Goal: Task Accomplishment & Management: Use online tool/utility

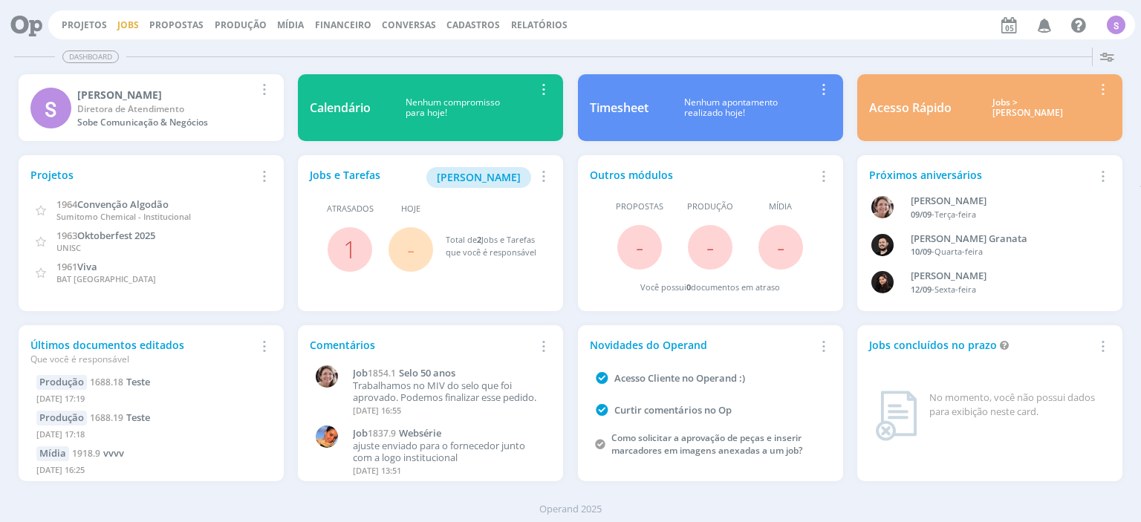
click at [123, 22] on link "Jobs" at bounding box center [128, 25] width 22 height 13
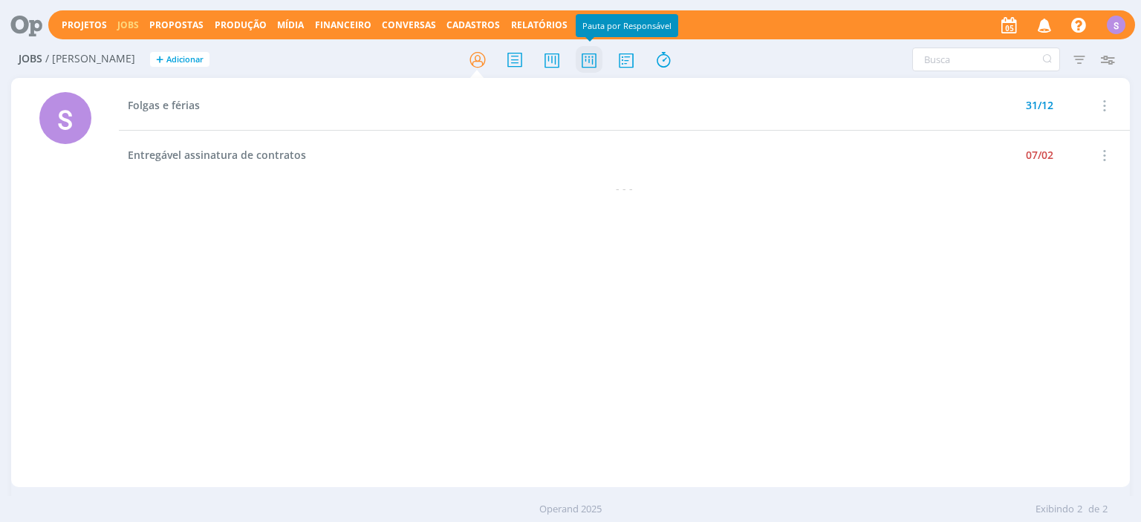
click at [589, 63] on icon at bounding box center [589, 59] width 27 height 29
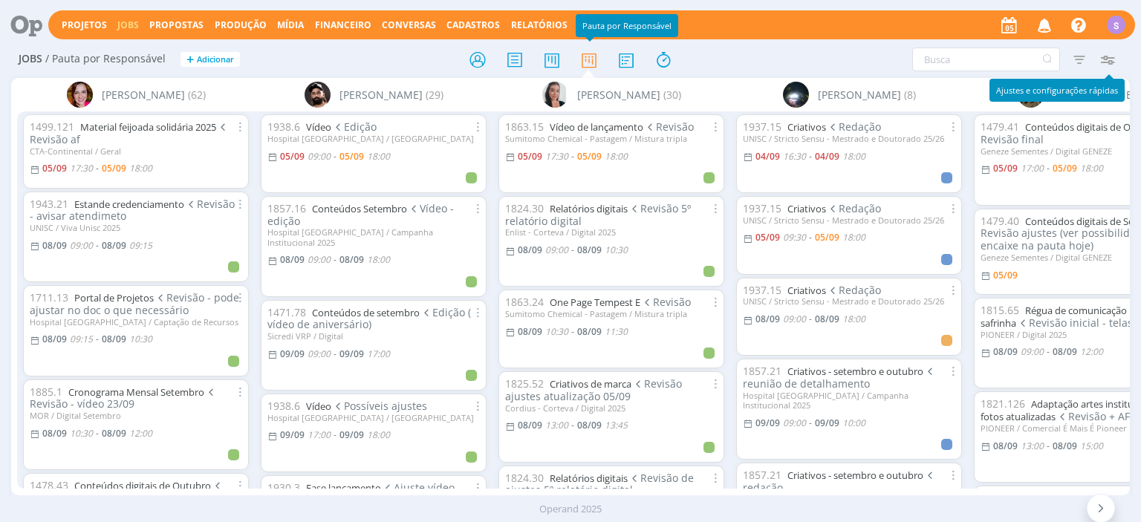
click at [1110, 61] on icon "button" at bounding box center [1107, 59] width 27 height 27
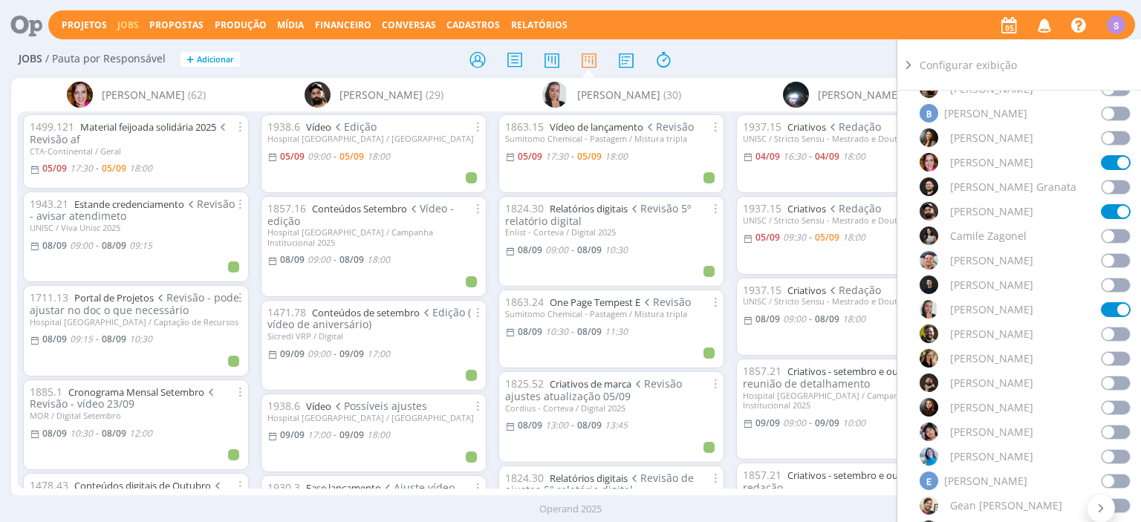
scroll to position [428, 0]
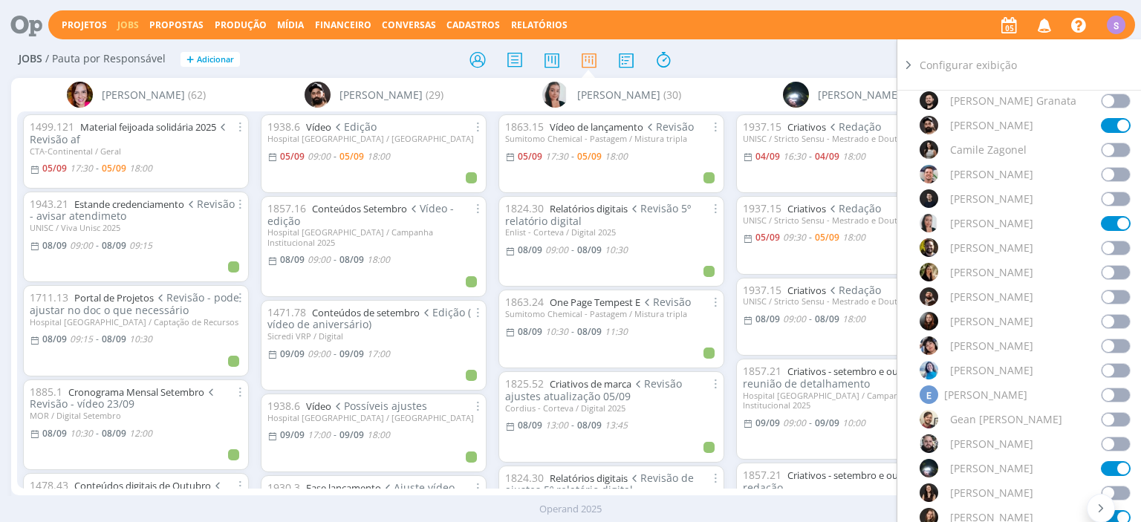
click at [1113, 369] on span at bounding box center [1116, 370] width 30 height 15
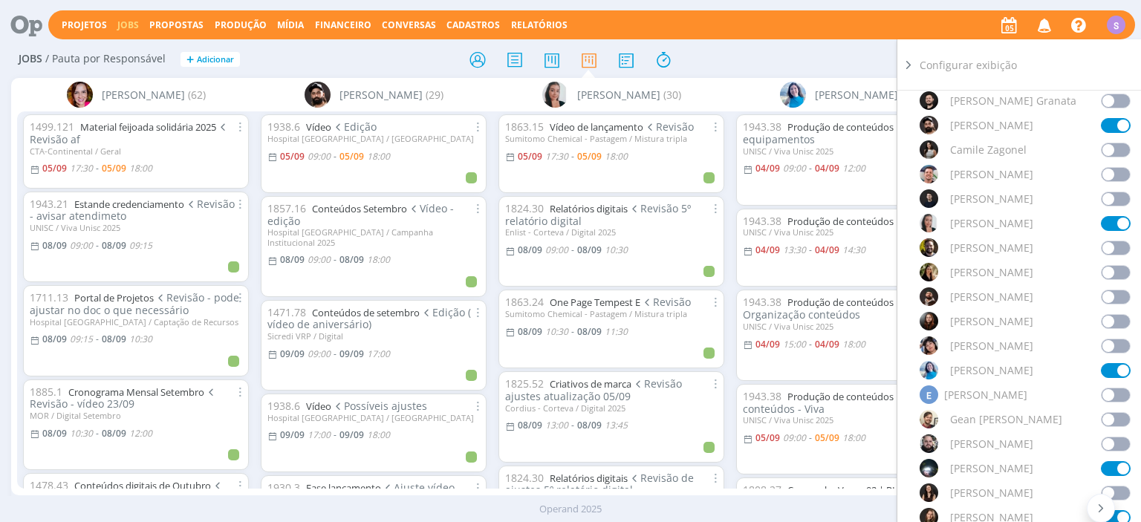
click at [909, 59] on icon at bounding box center [908, 65] width 15 height 16
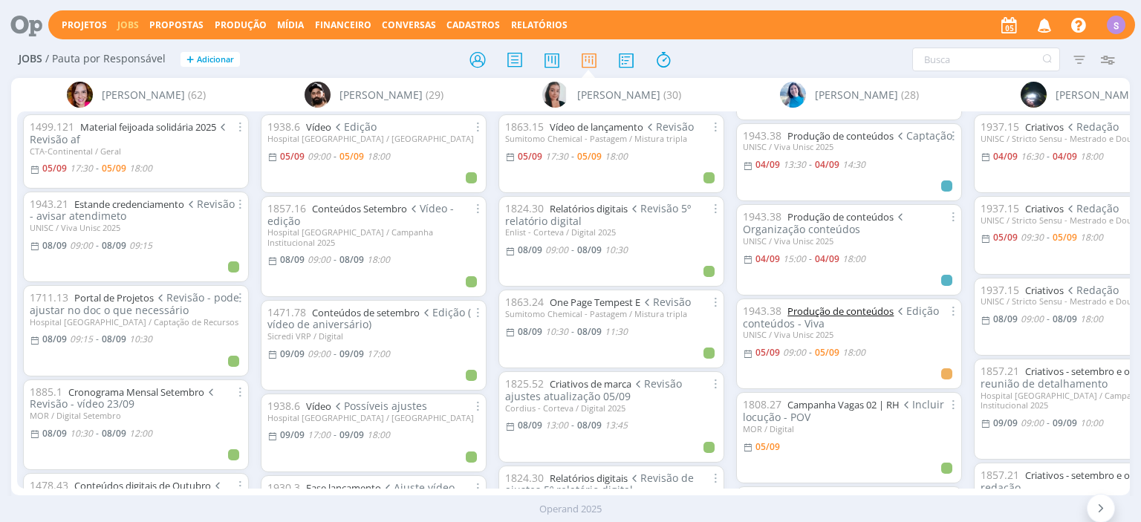
scroll to position [171, 0]
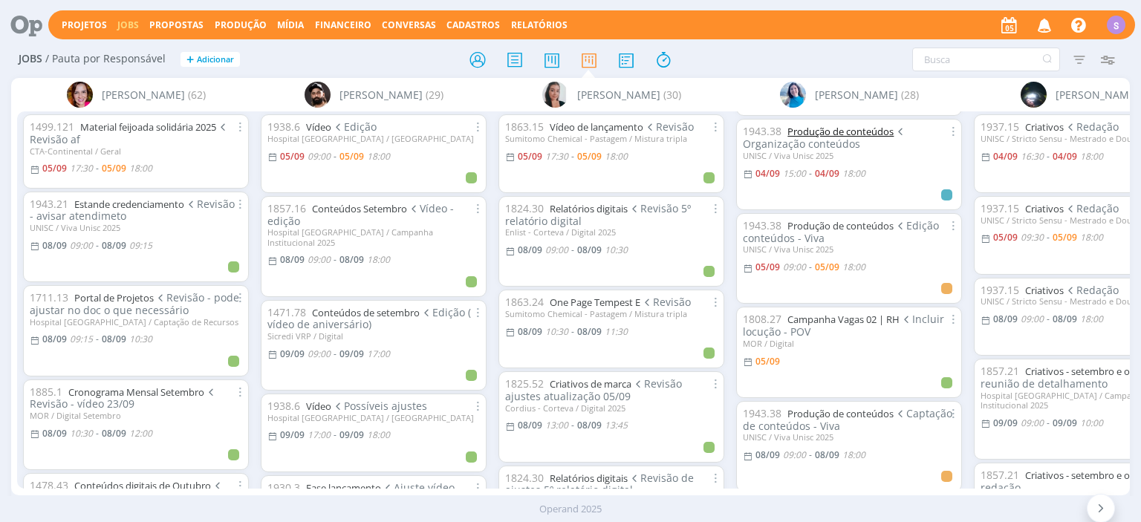
click at [862, 130] on link "Produção de conteúdos" at bounding box center [840, 131] width 106 height 13
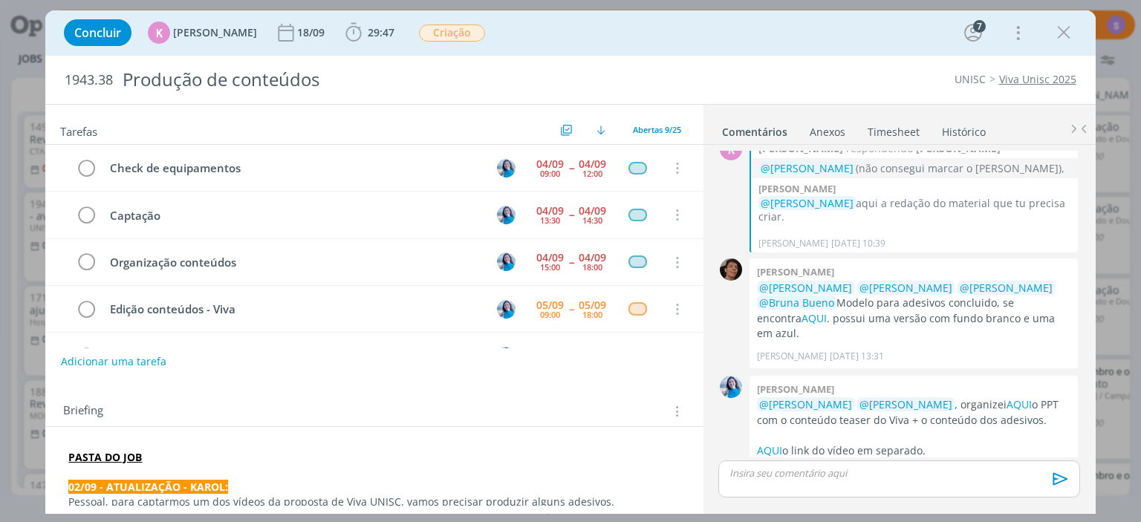
click at [893, 129] on link "Timesheet" at bounding box center [893, 129] width 53 height 22
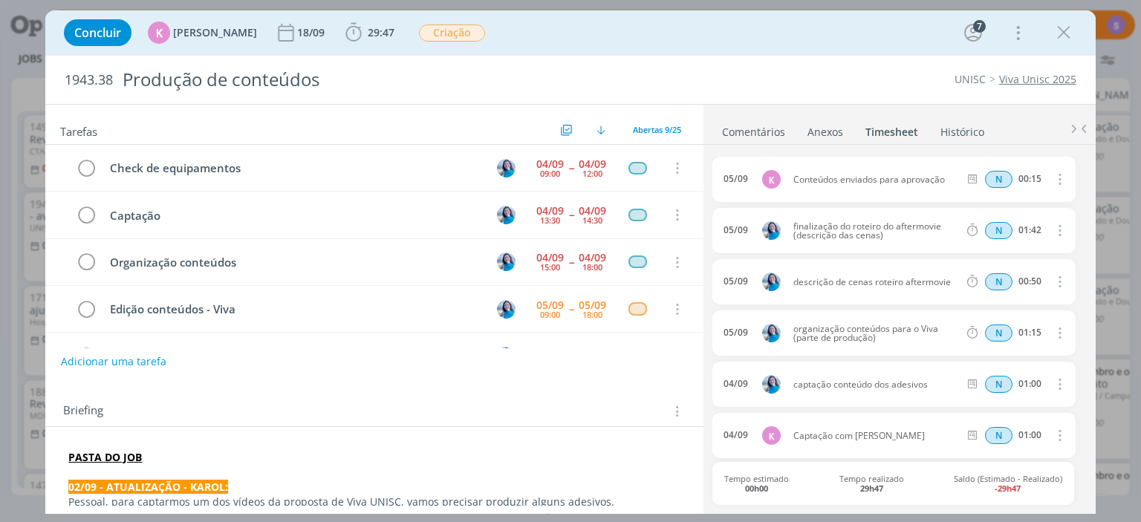
click at [954, 125] on link "Histórico" at bounding box center [962, 129] width 45 height 22
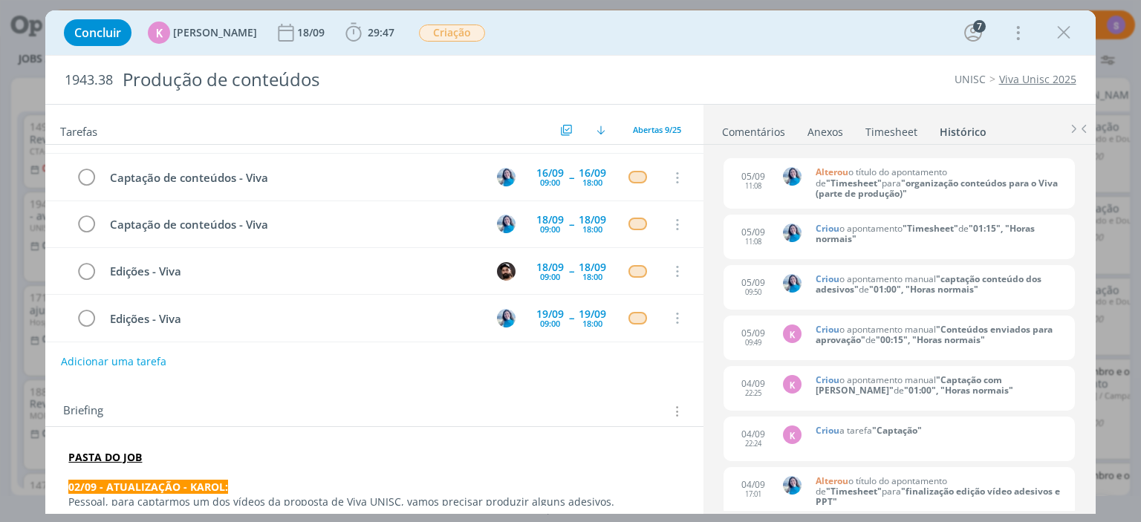
scroll to position [256, 0]
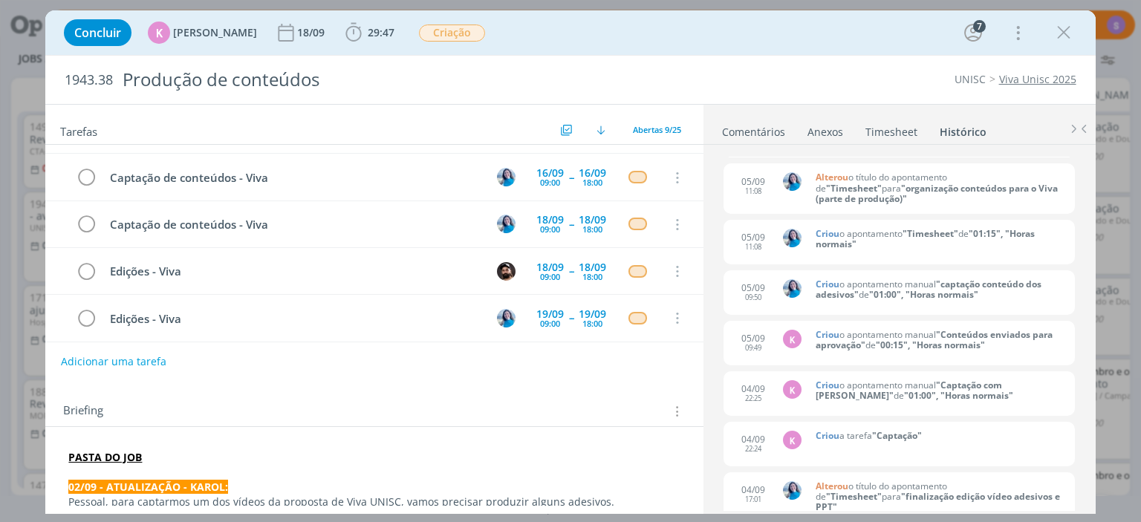
click at [896, 129] on link "Timesheet" at bounding box center [891, 129] width 53 height 22
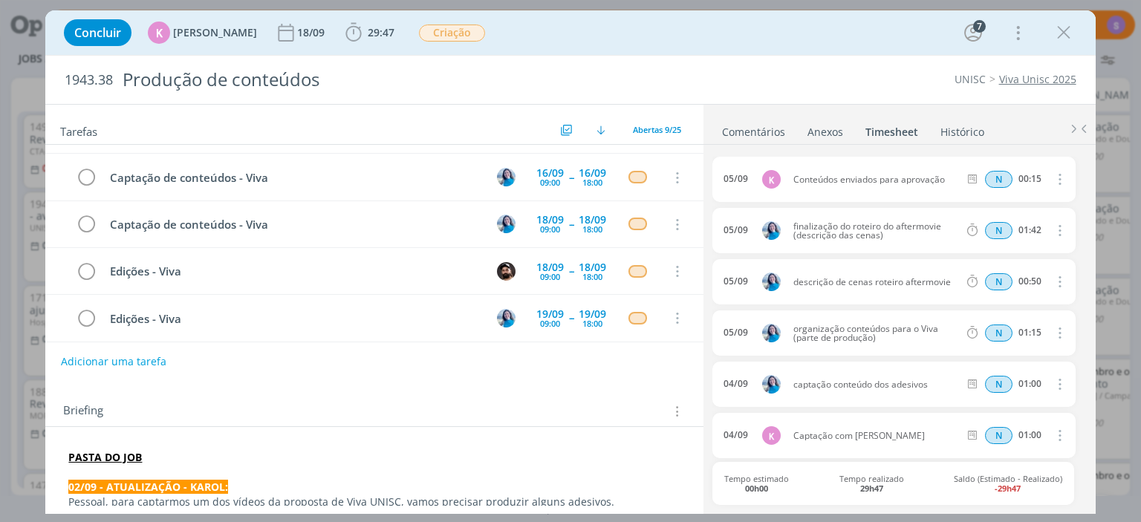
click at [965, 131] on link "Histórico" at bounding box center [962, 129] width 45 height 22
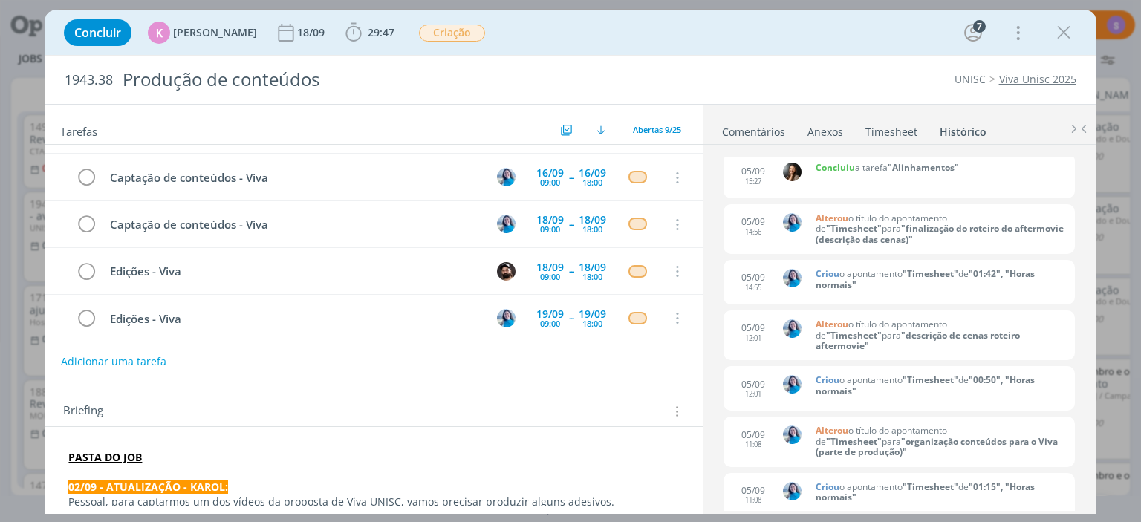
scroll to position [0, 0]
click at [775, 129] on link "Comentários" at bounding box center [753, 129] width 65 height 22
